Goal: Contribute content: Contribute content

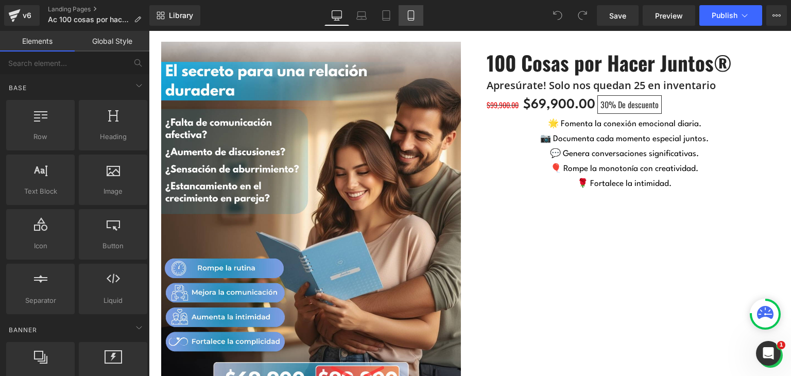
click at [416, 14] on link "Mobile" at bounding box center [411, 15] width 25 height 21
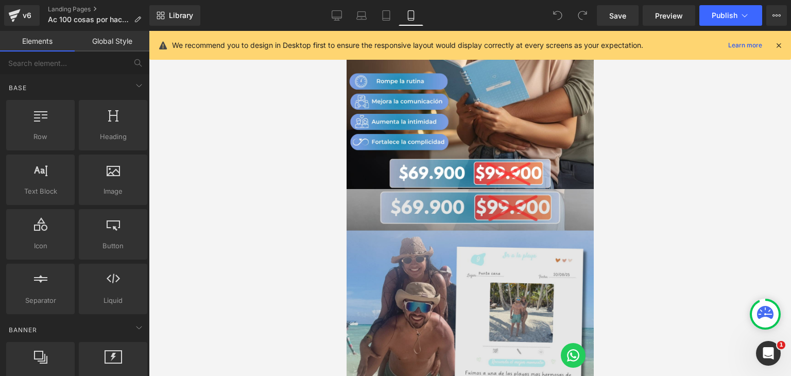
scroll to position [155, 0]
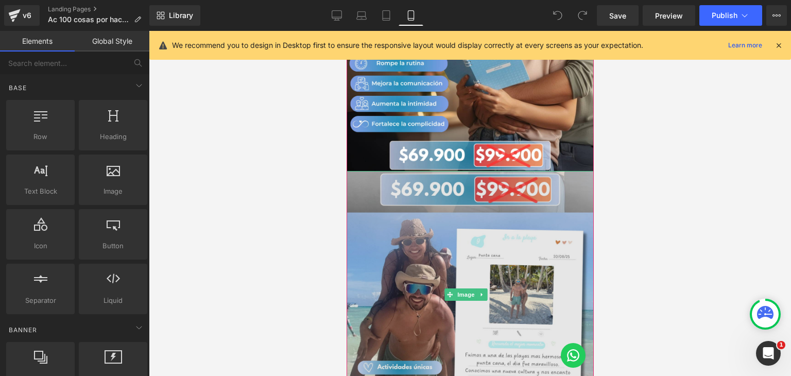
click at [464, 198] on img at bounding box center [469, 294] width 247 height 247
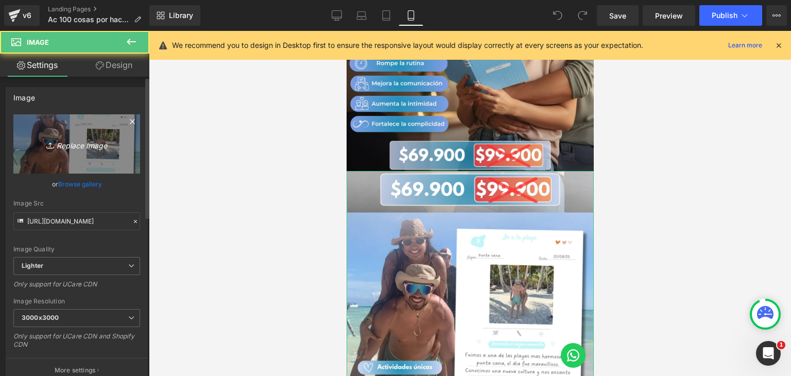
click at [78, 147] on icon "Replace Image" at bounding box center [77, 144] width 82 height 13
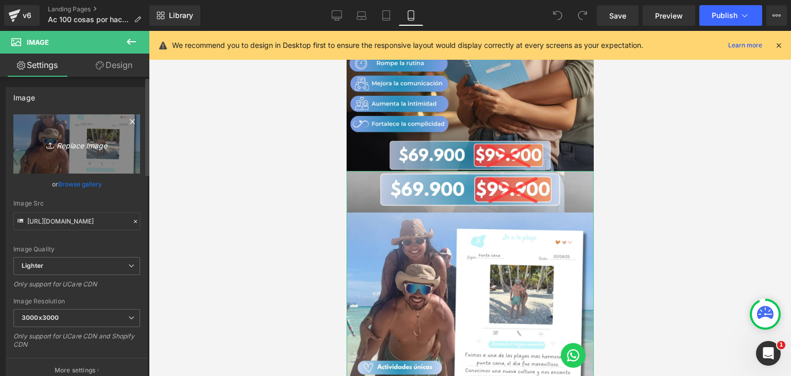
type input "C:\fakepath\cssadasd.png"
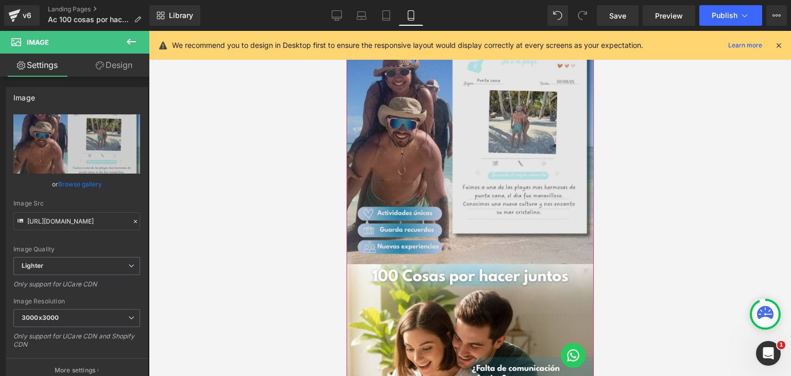
scroll to position [361, 0]
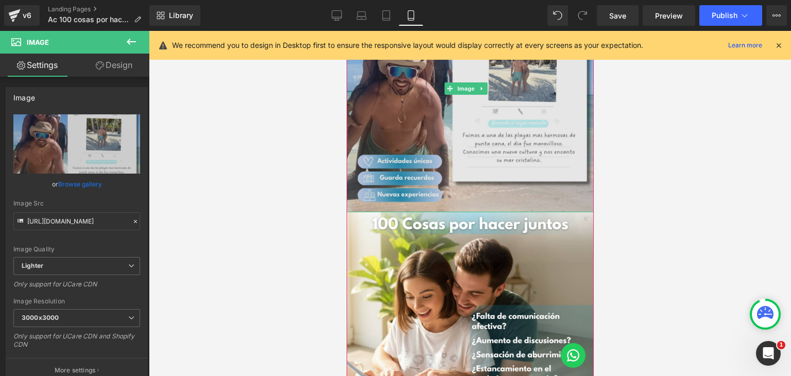
click at [499, 178] on img at bounding box center [469, 88] width 247 height 247
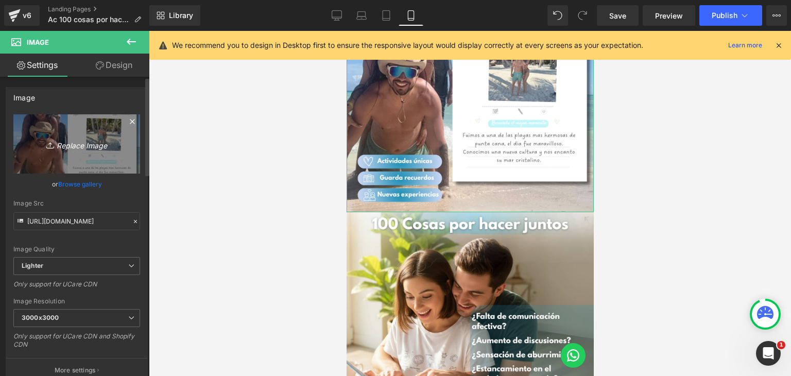
click at [82, 146] on icon "Replace Image" at bounding box center [77, 144] width 82 height 13
click at [67, 133] on link "Replace Image" at bounding box center [76, 143] width 127 height 59
type input "C:\fakepath\PJ AC2.png"
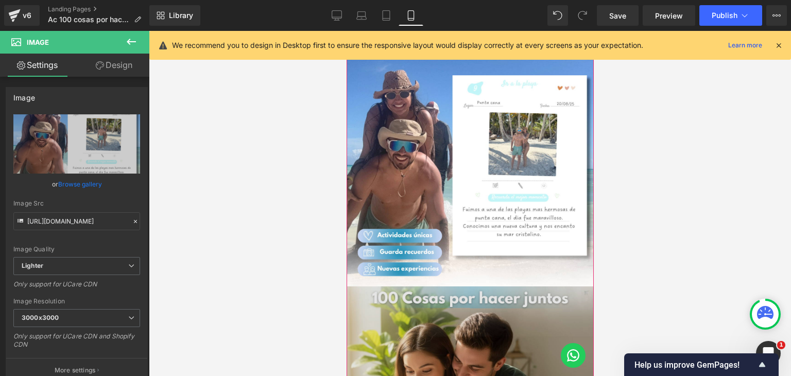
scroll to position [309, 0]
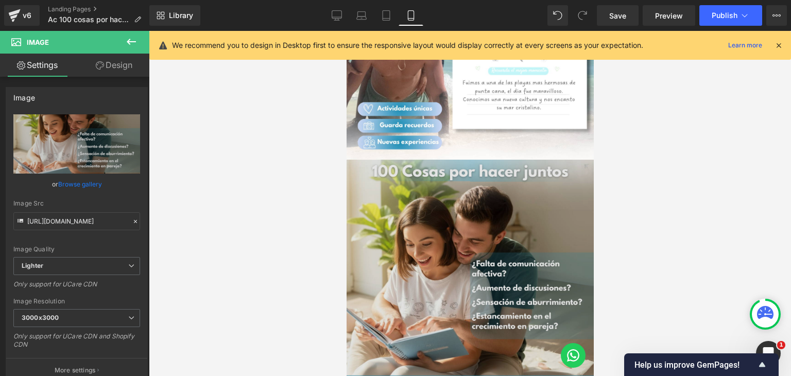
scroll to position [412, 0]
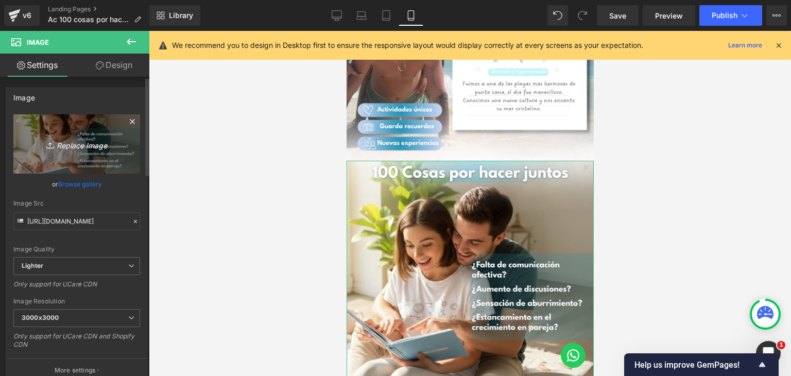
click at [77, 145] on icon "Replace Image" at bounding box center [77, 144] width 82 height 13
type input "C:\fakepath\PJ AC3.png"
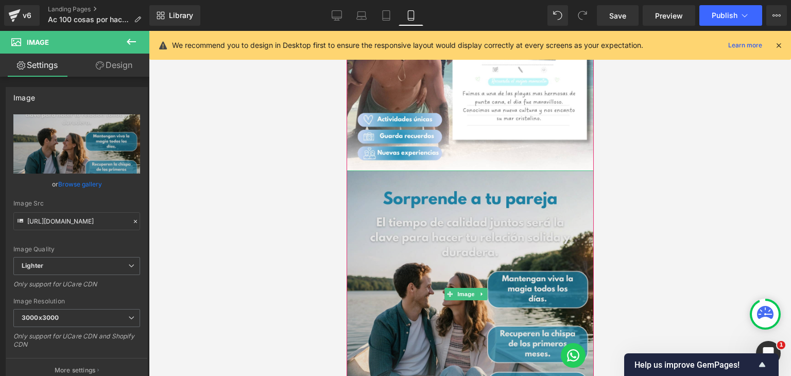
scroll to position [361, 0]
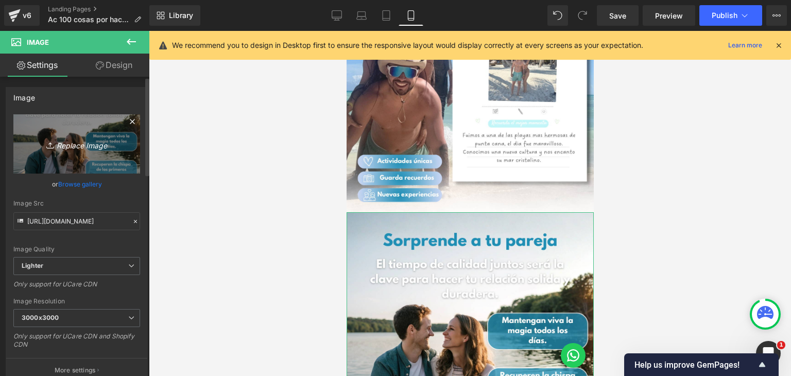
click at [96, 141] on icon "Replace Image" at bounding box center [77, 144] width 82 height 13
type input "C:\fakepath\PJ AC3.png"
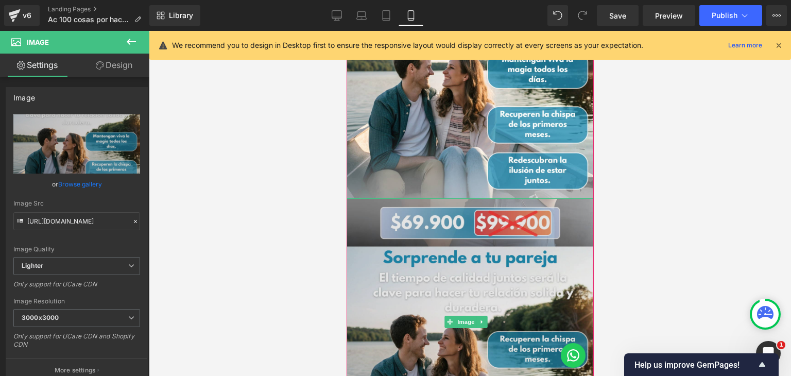
scroll to position [567, 0]
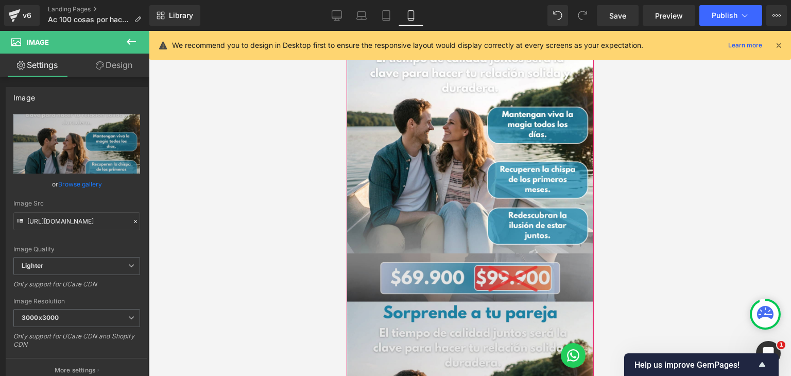
click at [393, 271] on img at bounding box center [469, 376] width 247 height 247
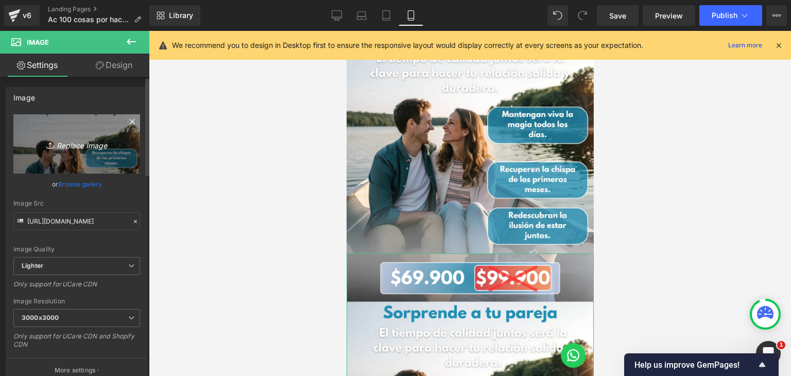
click at [82, 138] on icon "Replace Image" at bounding box center [77, 144] width 82 height 13
type input "C:\fakepath\PJ AC4.png"
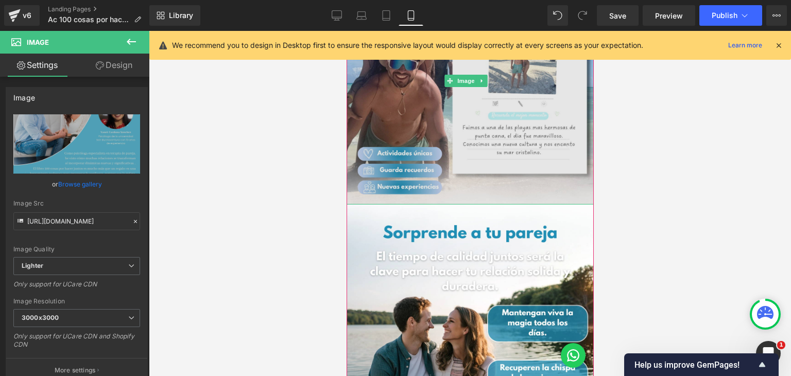
scroll to position [309, 0]
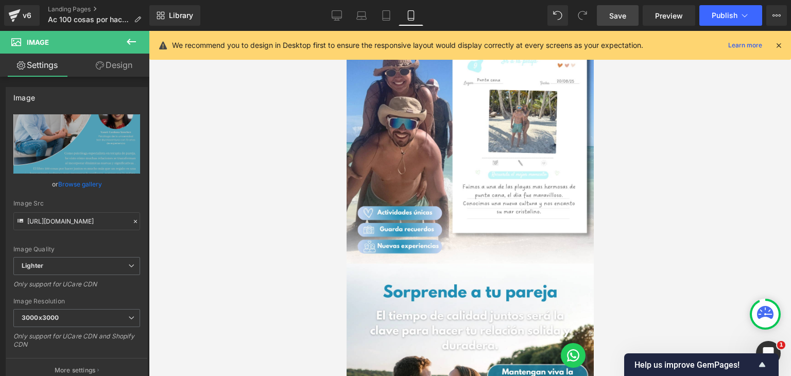
click at [608, 15] on link "Save" at bounding box center [618, 15] width 42 height 21
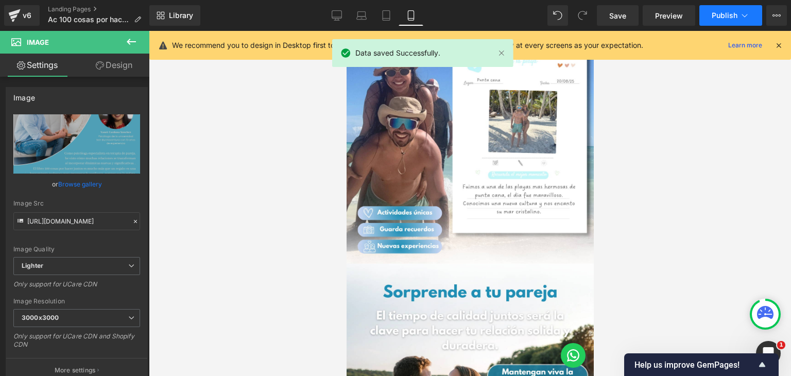
click at [711, 15] on button "Publish" at bounding box center [731, 15] width 63 height 21
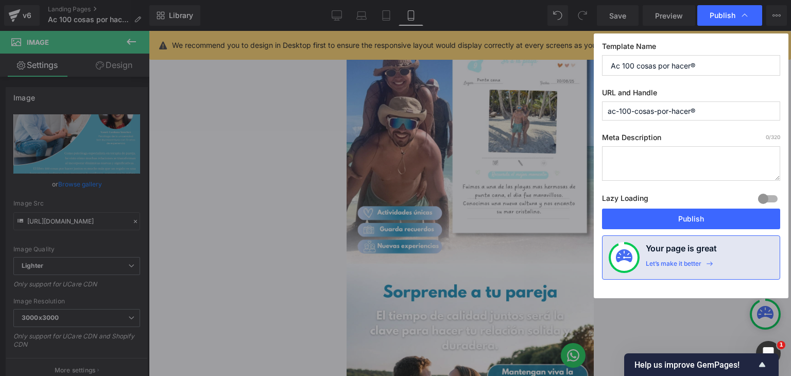
click at [688, 216] on button "Publish" at bounding box center [691, 219] width 178 height 21
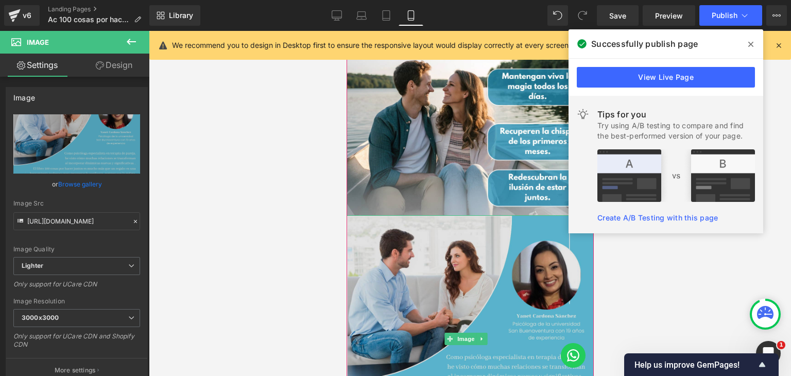
scroll to position [670, 0]
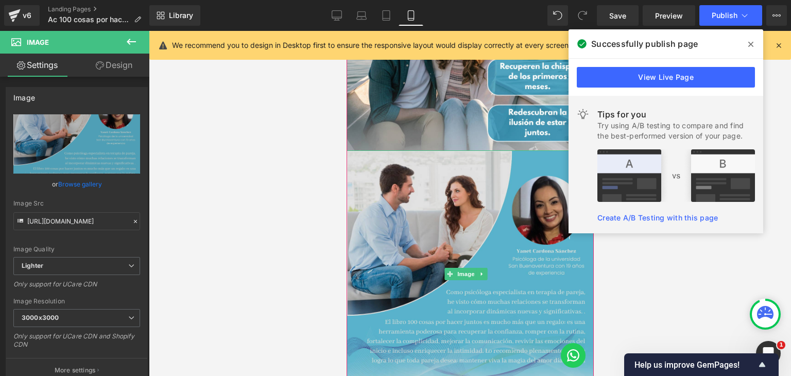
click at [394, 207] on img at bounding box center [469, 273] width 247 height 247
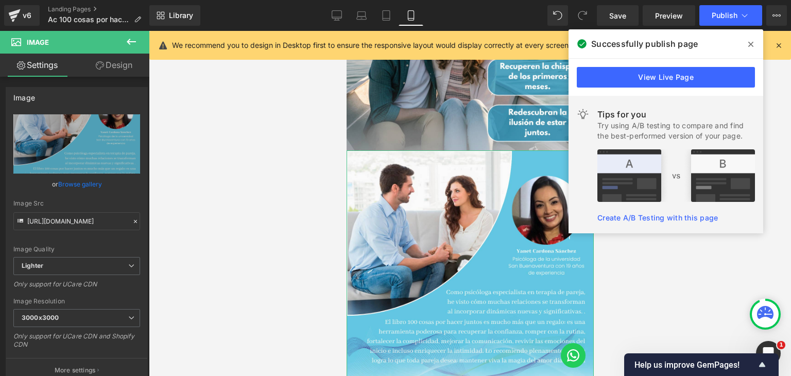
click at [114, 69] on link "Design" at bounding box center [114, 65] width 75 height 23
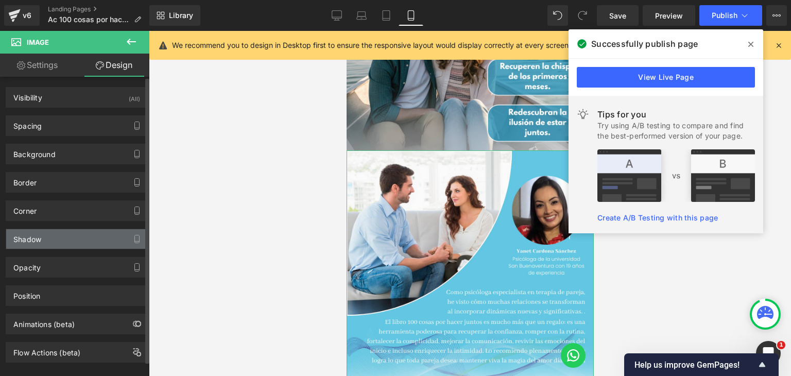
click at [82, 241] on div "Shadow" at bounding box center [76, 239] width 141 height 20
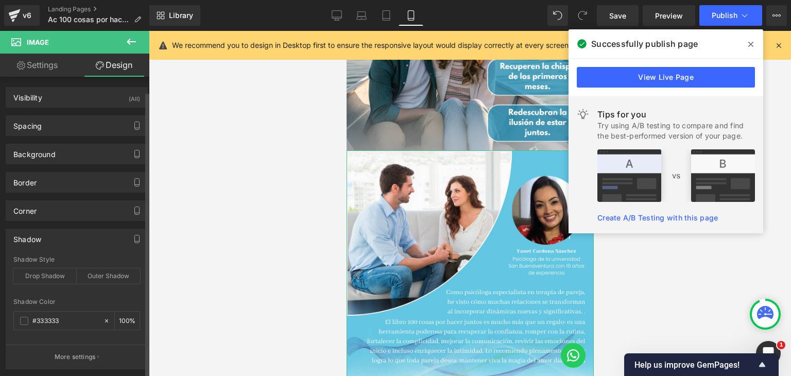
scroll to position [52, 0]
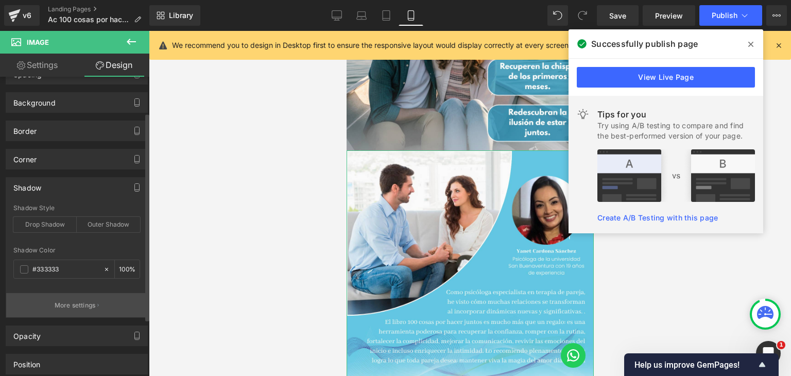
click at [97, 305] on icon "button" at bounding box center [98, 305] width 2 height 5
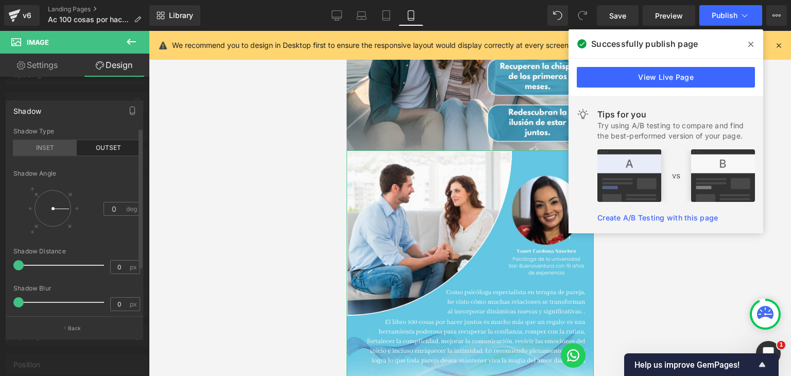
click at [53, 148] on div "INSET" at bounding box center [44, 147] width 63 height 15
drag, startPoint x: 67, startPoint y: 208, endPoint x: 75, endPoint y: 218, distance: 12.5
click at [74, 220] on div at bounding box center [53, 208] width 48 height 48
drag, startPoint x: 19, startPoint y: 264, endPoint x: 80, endPoint y: 270, distance: 61.2
click at [80, 270] on div at bounding box center [62, 265] width 86 height 21
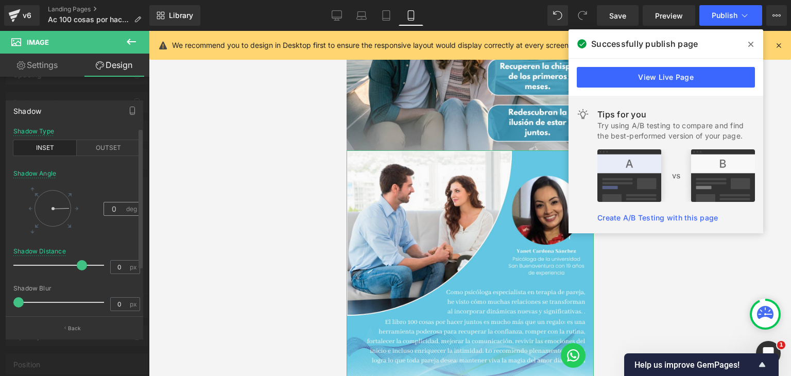
drag, startPoint x: 62, startPoint y: 216, endPoint x: 106, endPoint y: 207, distance: 44.9
click at [106, 207] on div "0 deg" at bounding box center [76, 208] width 127 height 48
click at [68, 95] on div at bounding box center [74, 206] width 149 height 350
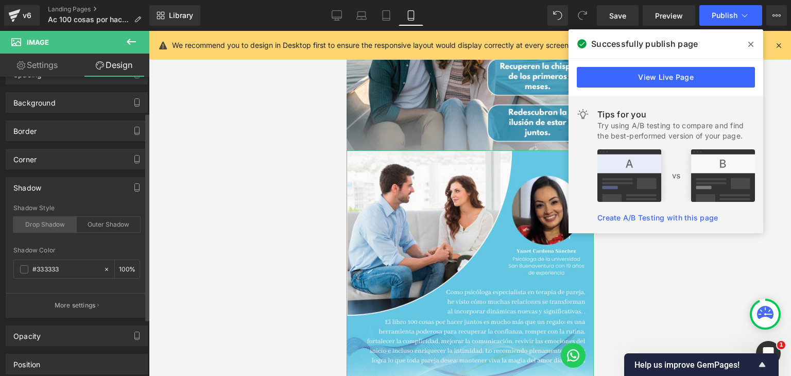
click at [56, 222] on div "Drop Shadow" at bounding box center [44, 224] width 63 height 15
click at [91, 228] on div "Outer Shadow" at bounding box center [108, 224] width 63 height 15
click at [42, 225] on div "Drop Shadow" at bounding box center [44, 224] width 63 height 15
click at [89, 226] on div "Outer Shadow" at bounding box center [108, 224] width 63 height 15
click at [56, 226] on div "Drop Shadow" at bounding box center [44, 224] width 63 height 15
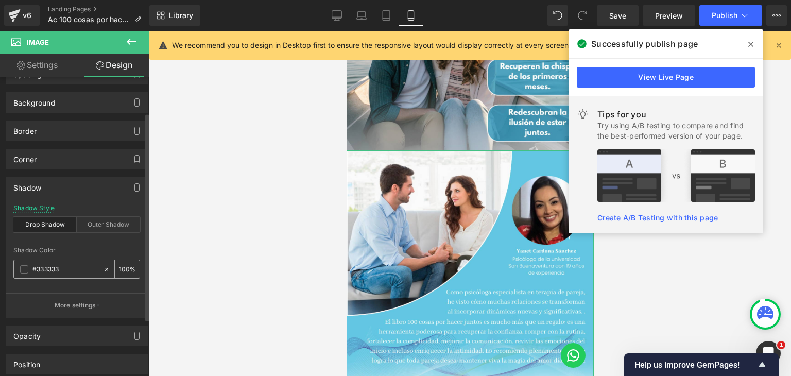
click at [21, 267] on span at bounding box center [24, 269] width 8 height 8
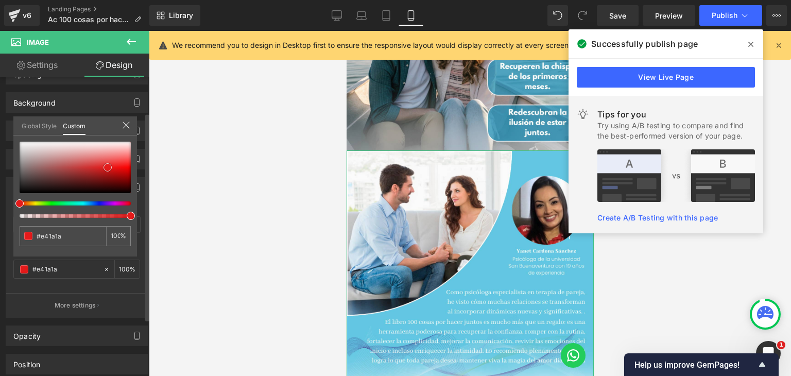
drag, startPoint x: 32, startPoint y: 175, endPoint x: 108, endPoint y: 167, distance: 75.7
click at [108, 167] on div at bounding box center [75, 168] width 111 height 52
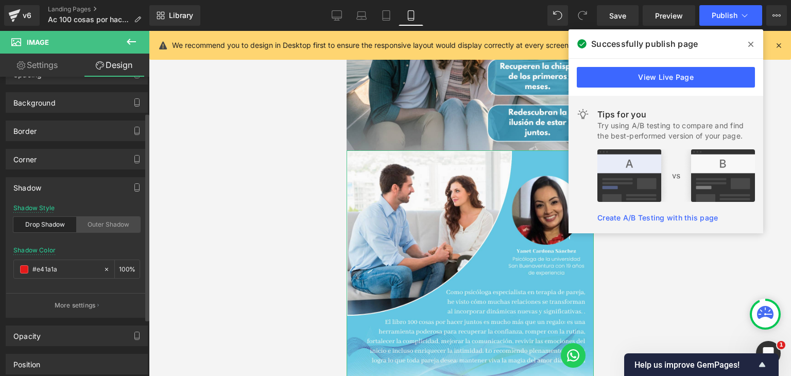
click at [112, 219] on div "Outer Shadow" at bounding box center [108, 224] width 63 height 15
click at [58, 223] on div "Drop Shadow" at bounding box center [44, 224] width 63 height 15
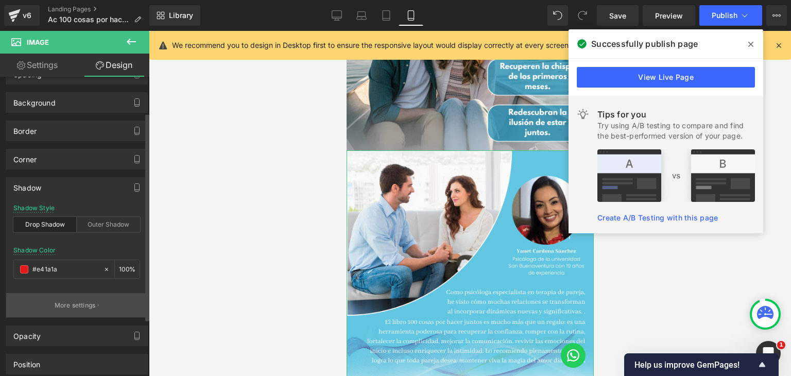
click at [73, 308] on p "More settings" at bounding box center [75, 305] width 41 height 9
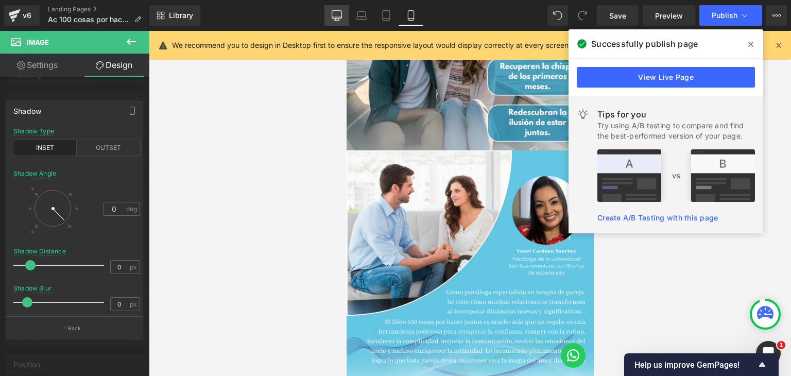
click at [341, 14] on icon at bounding box center [337, 15] width 10 height 10
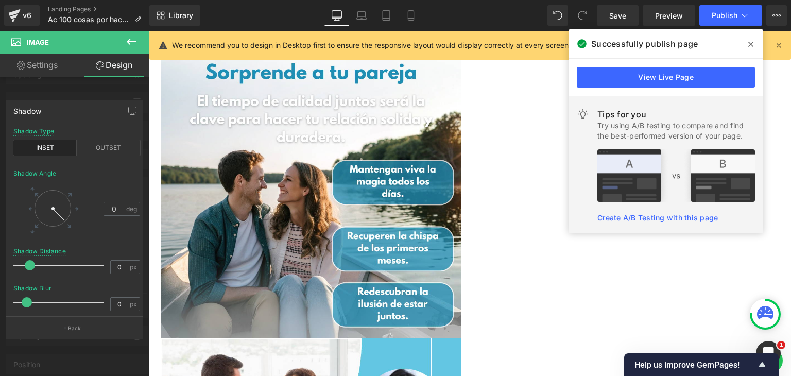
scroll to position [882, 0]
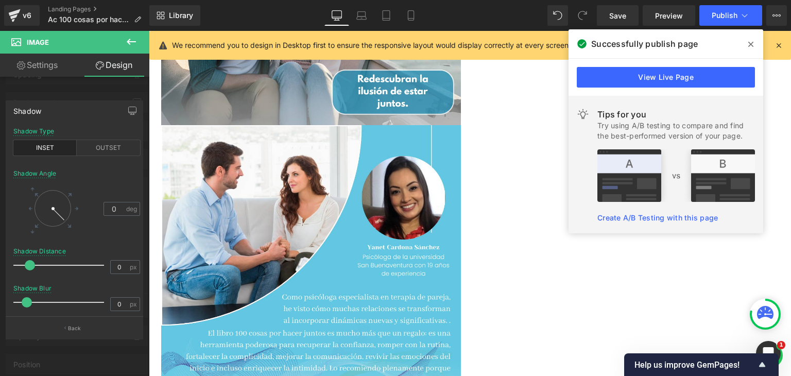
click at [753, 45] on icon at bounding box center [750, 44] width 5 height 8
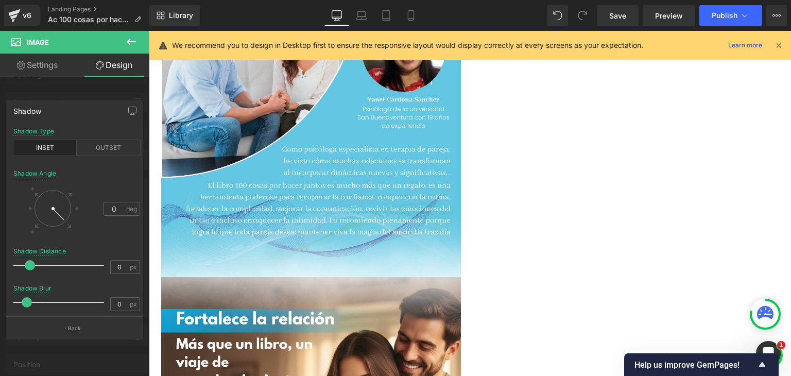
scroll to position [876, 0]
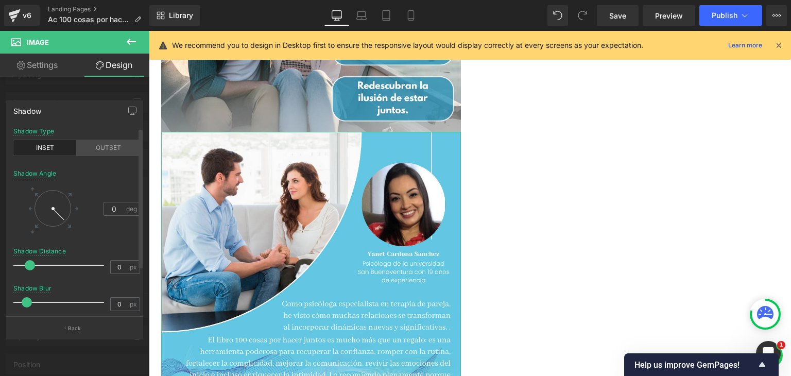
click at [108, 151] on div "OUTSET" at bounding box center [108, 147] width 63 height 15
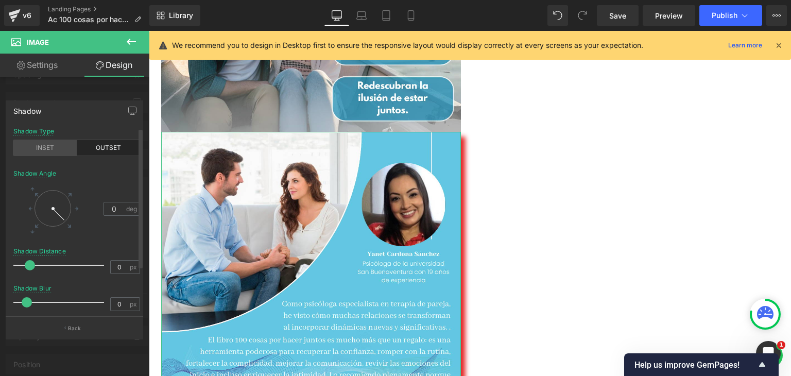
click at [44, 150] on div "INSET" at bounding box center [44, 147] width 63 height 15
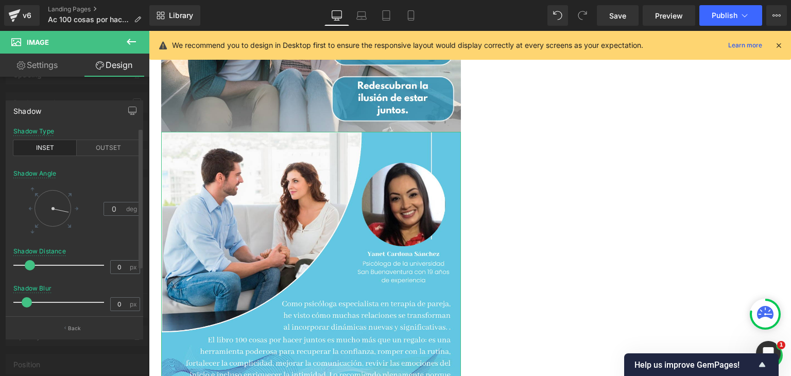
drag, startPoint x: 58, startPoint y: 217, endPoint x: 89, endPoint y: 225, distance: 31.5
click at [89, 225] on div "0 deg" at bounding box center [76, 208] width 127 height 48
drag, startPoint x: 22, startPoint y: 304, endPoint x: 84, endPoint y: 297, distance: 63.2
click at [84, 297] on div at bounding box center [62, 302] width 86 height 21
drag, startPoint x: 27, startPoint y: 264, endPoint x: 74, endPoint y: 270, distance: 47.7
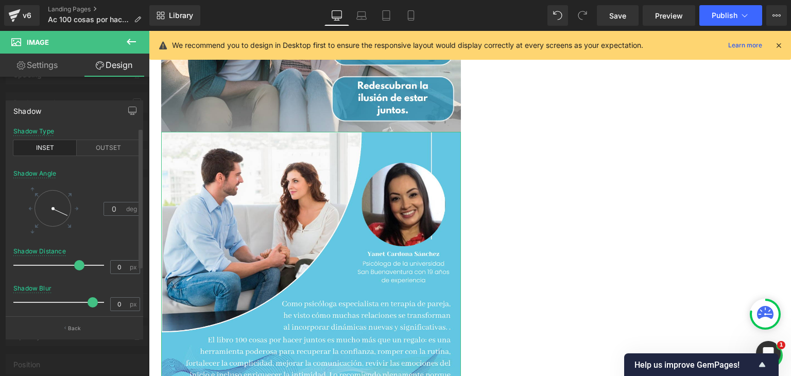
click at [74, 270] on span at bounding box center [79, 265] width 10 height 10
click at [75, 92] on div at bounding box center [74, 206] width 149 height 350
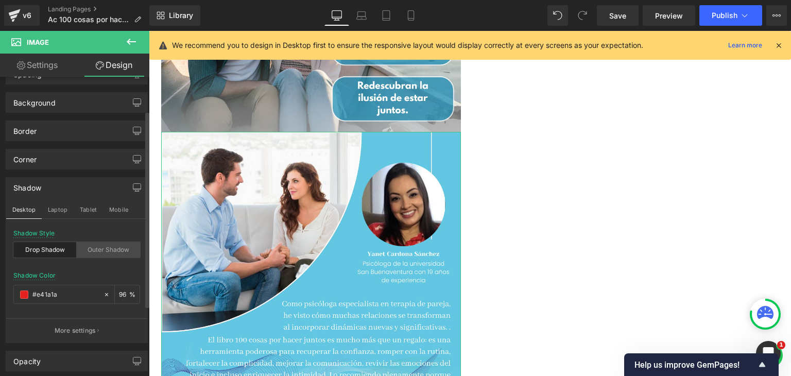
click at [80, 251] on div "Outer Shadow" at bounding box center [108, 249] width 63 height 15
click at [116, 212] on button "Mobile" at bounding box center [118, 210] width 31 height 18
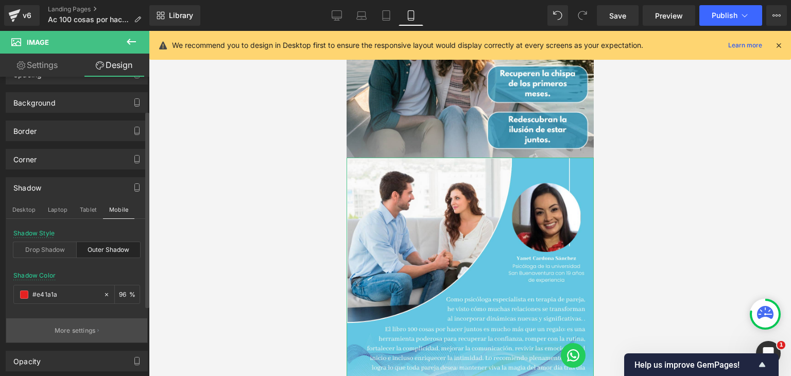
click at [91, 328] on p "More settings" at bounding box center [75, 330] width 41 height 9
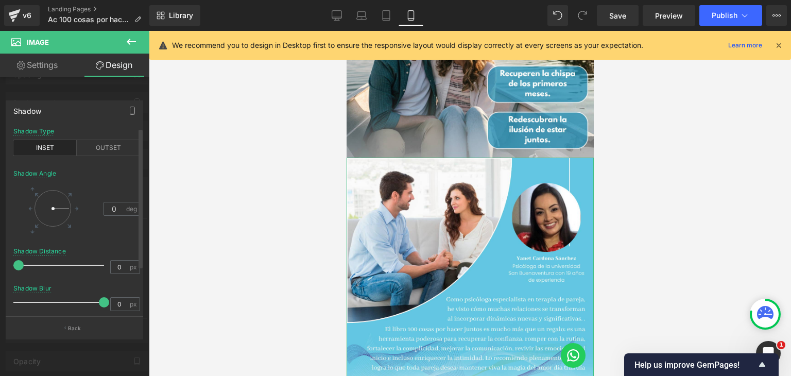
drag, startPoint x: 31, startPoint y: 302, endPoint x: 126, endPoint y: 313, distance: 95.9
click at [126, 313] on div "outset Shadow Type INSET OUTSET 0 Shadow Angle 0 deg 0px Shadow Distance 0 px 0…" at bounding box center [76, 222] width 141 height 189
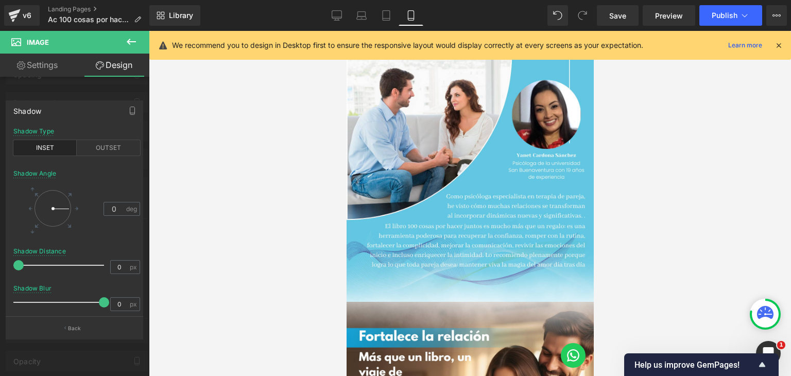
scroll to position [714, 0]
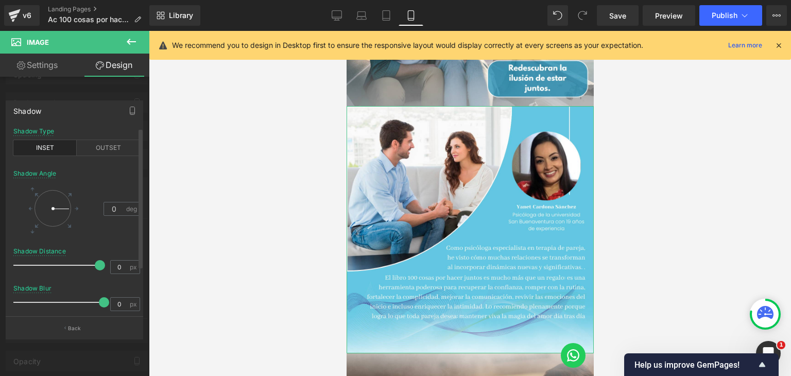
drag, startPoint x: 21, startPoint y: 264, endPoint x: 110, endPoint y: 295, distance: 94.3
click at [101, 295] on div "outset Shadow Type INSET OUTSET 0 Shadow Angle 0 deg 0px Shadow Distance 0 px 0…" at bounding box center [76, 222] width 141 height 189
drag, startPoint x: 57, startPoint y: 260, endPoint x: 0, endPoint y: 257, distance: 57.3
click at [0, 257] on div "Shadow outset Shadow Type INSET OUTSET 0 Shadow Angle 0 deg 0px Shadow Distance…" at bounding box center [74, 216] width 149 height 246
drag, startPoint x: 97, startPoint y: 302, endPoint x: 0, endPoint y: 292, distance: 97.4
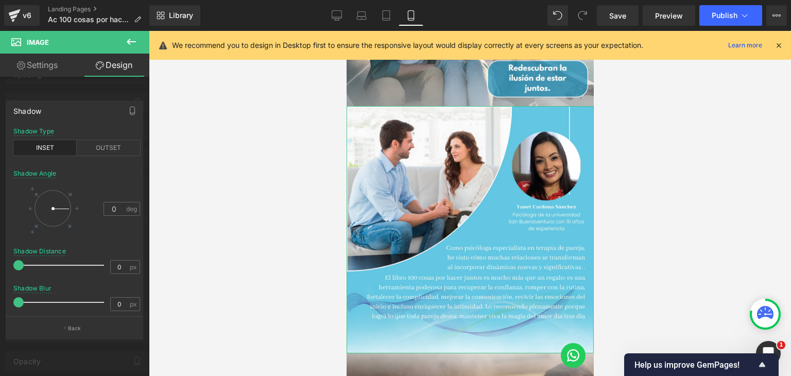
click at [0, 292] on div "Shadow outset Shadow Type INSET OUTSET 0 Shadow Angle 0 deg 0px Shadow Distance…" at bounding box center [74, 216] width 149 height 246
click at [98, 330] on button "Back" at bounding box center [75, 327] width 138 height 23
